Goal: Navigation & Orientation: Find specific page/section

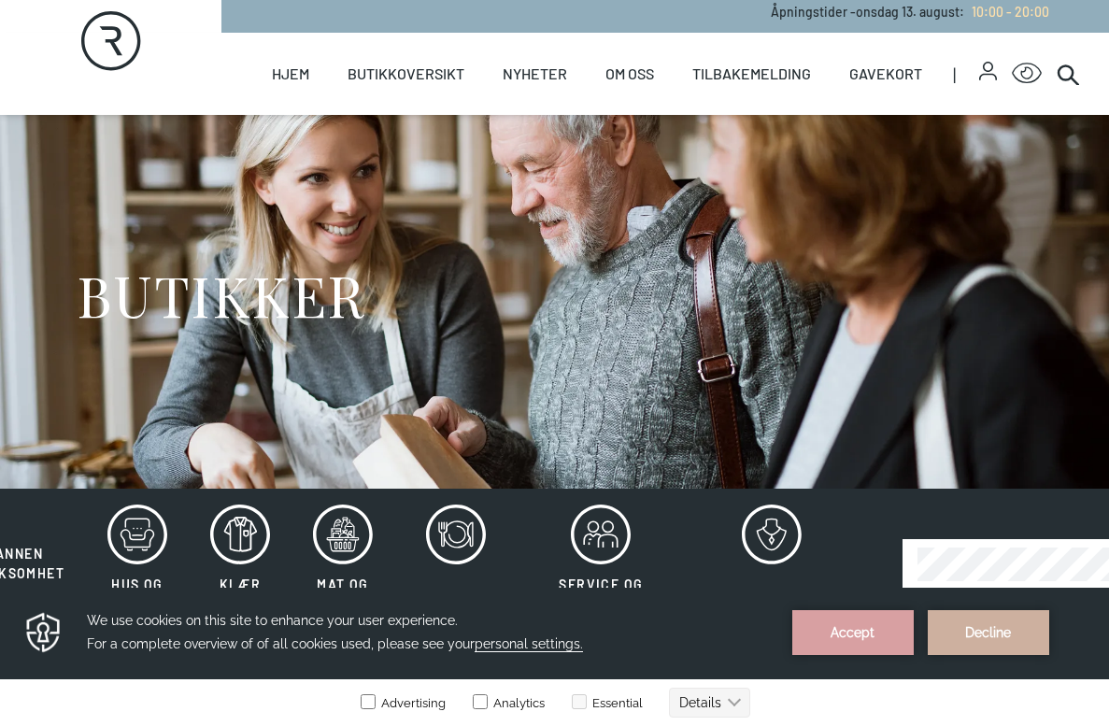
click at [608, 529] on icon at bounding box center [601, 535] width 60 height 60
click at [860, 625] on button "Accept" at bounding box center [852, 632] width 121 height 45
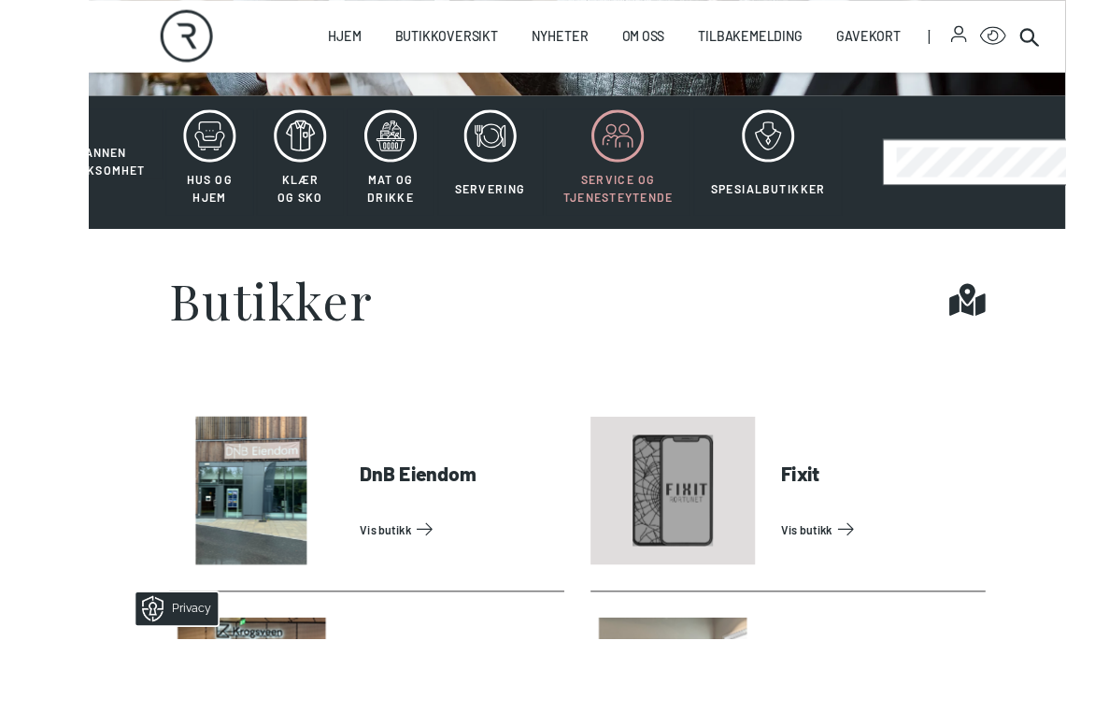
scroll to position [473, 0]
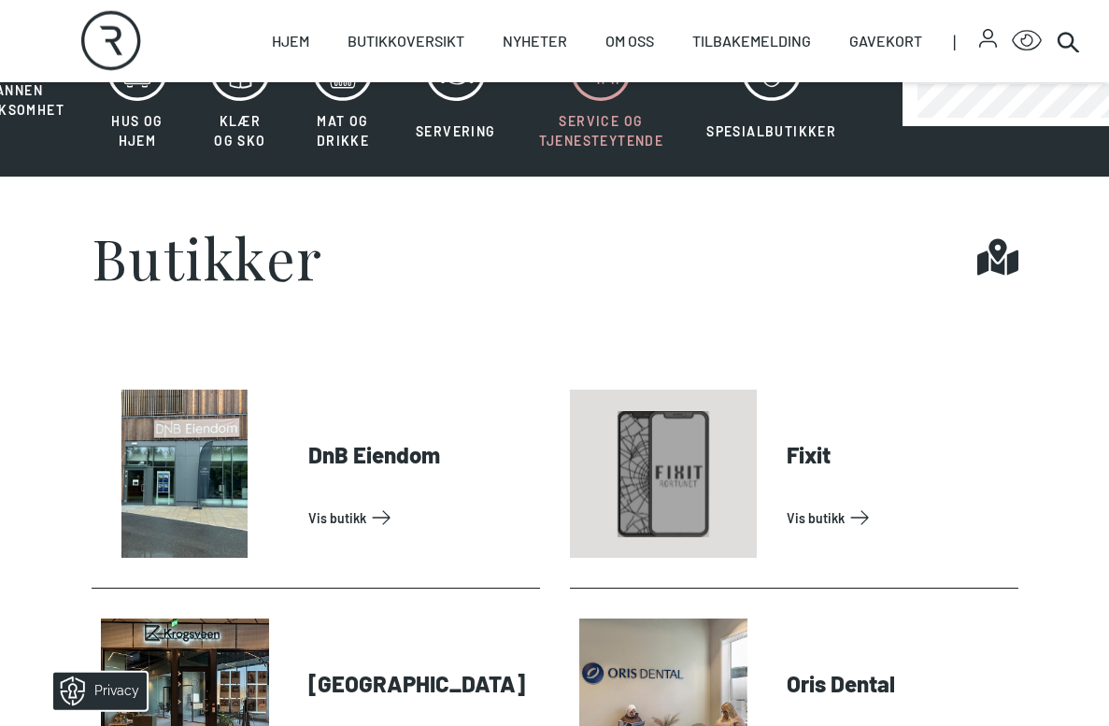
click at [828, 521] on link "Vis butikk" at bounding box center [899, 518] width 224 height 30
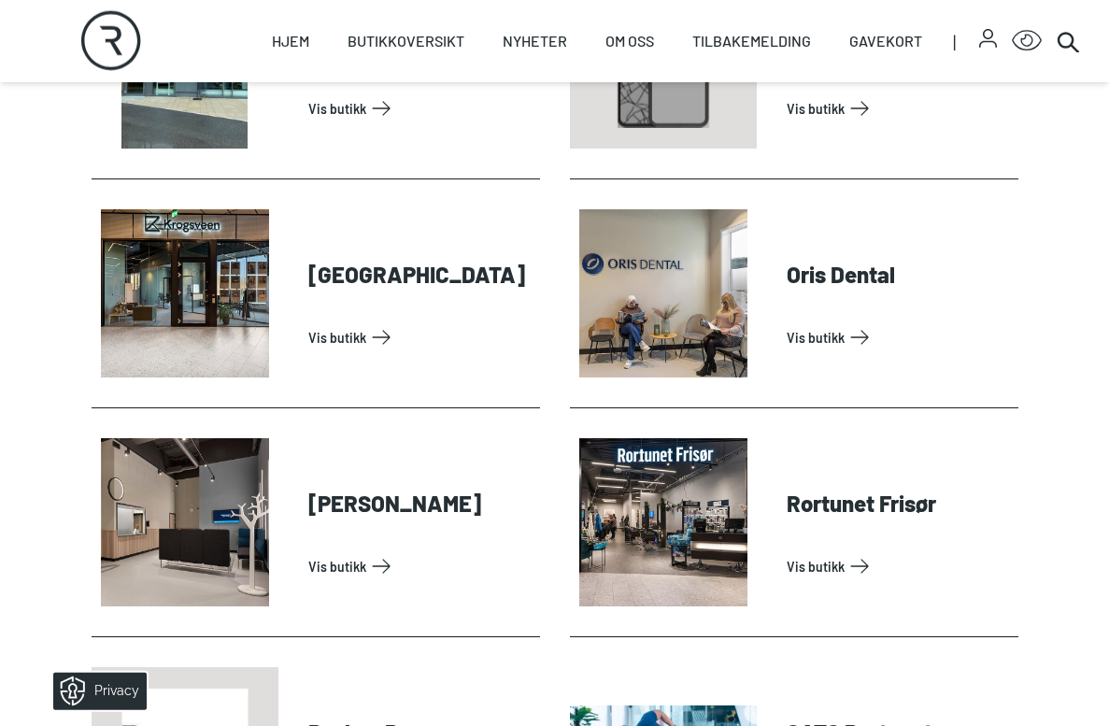
scroll to position [885, 0]
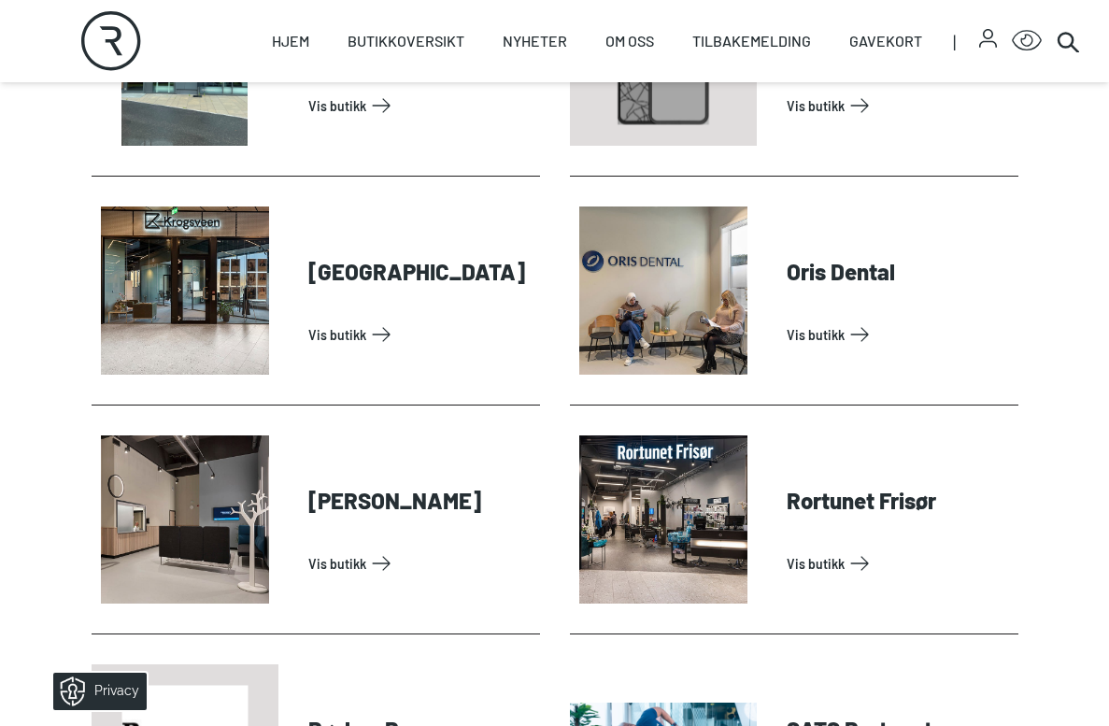
click at [377, 562] on link "Vis butikk" at bounding box center [420, 563] width 224 height 30
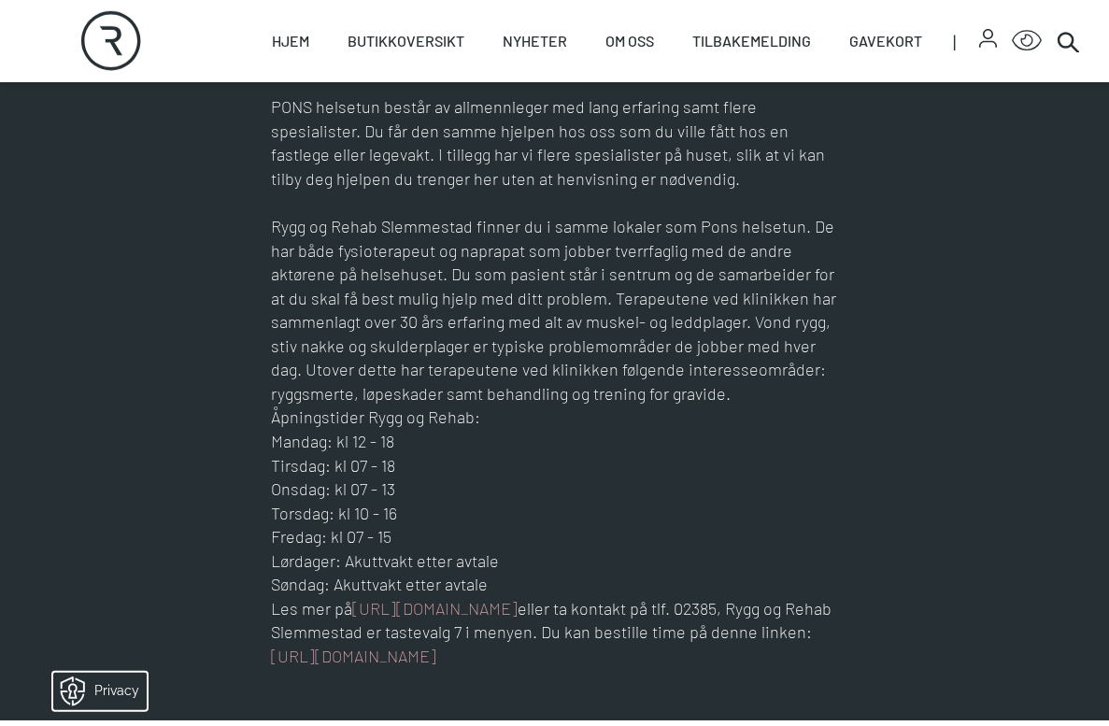
scroll to position [828, 0]
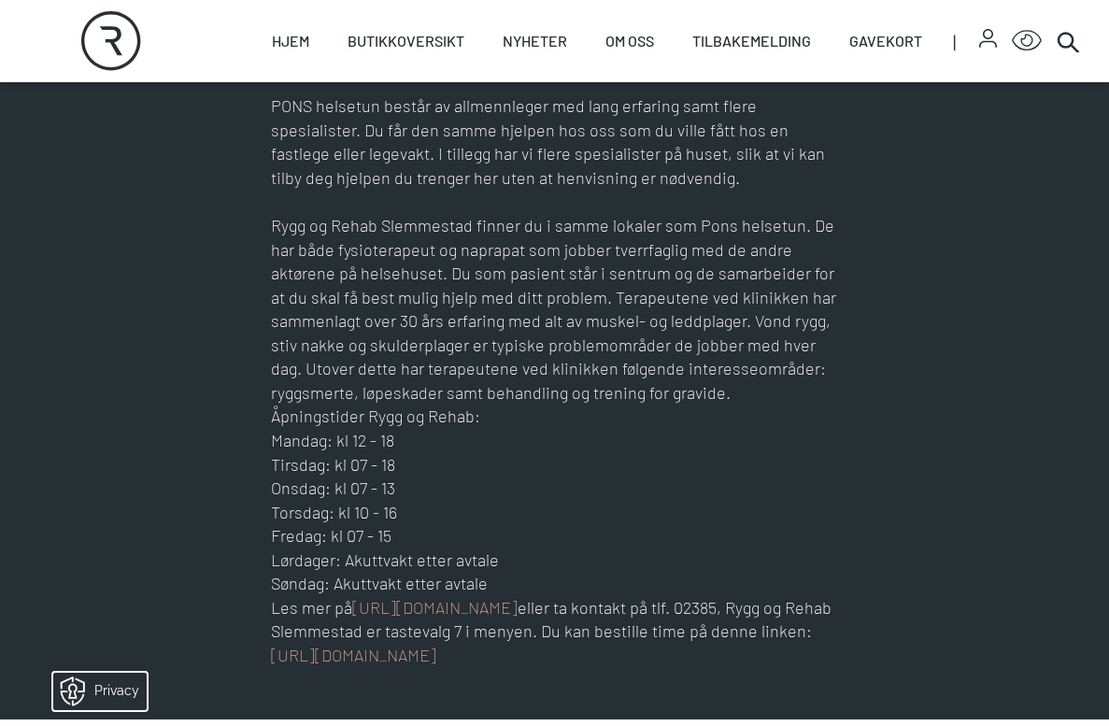
click at [436, 665] on link "[URL][DOMAIN_NAME]" at bounding box center [353, 655] width 165 height 21
